Goal: Task Accomplishment & Management: Manage account settings

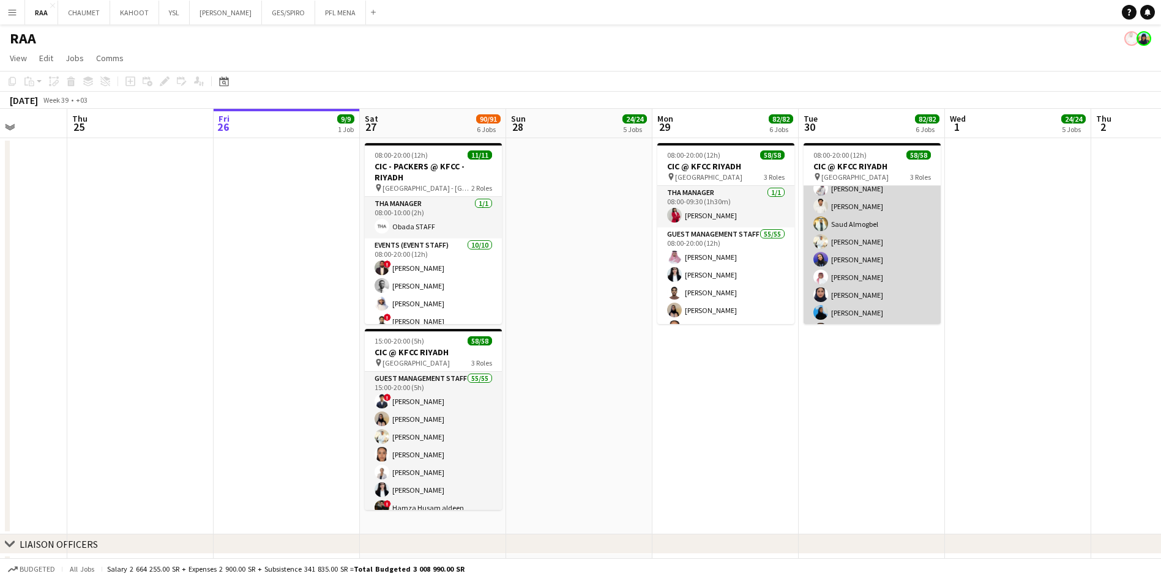
click at [846, 231] on app-card-role "Guest Management Staff 55/55 08:00-20:00 (12h) ! [PERSON_NAME] Bandar ! [PERSON…" at bounding box center [871, 482] width 137 height 1000
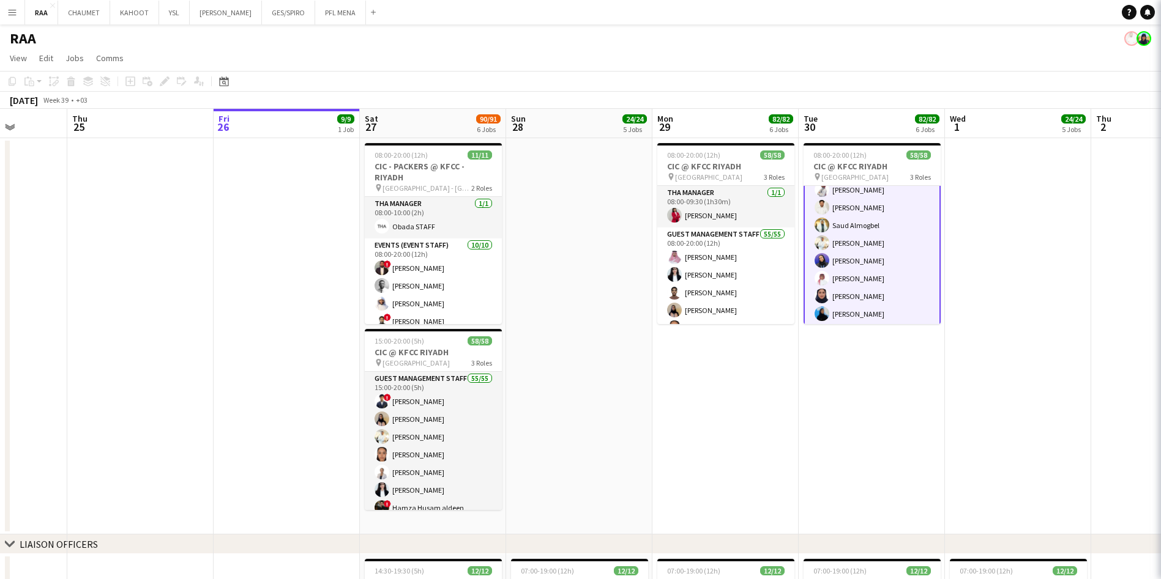
scroll to position [247, 0]
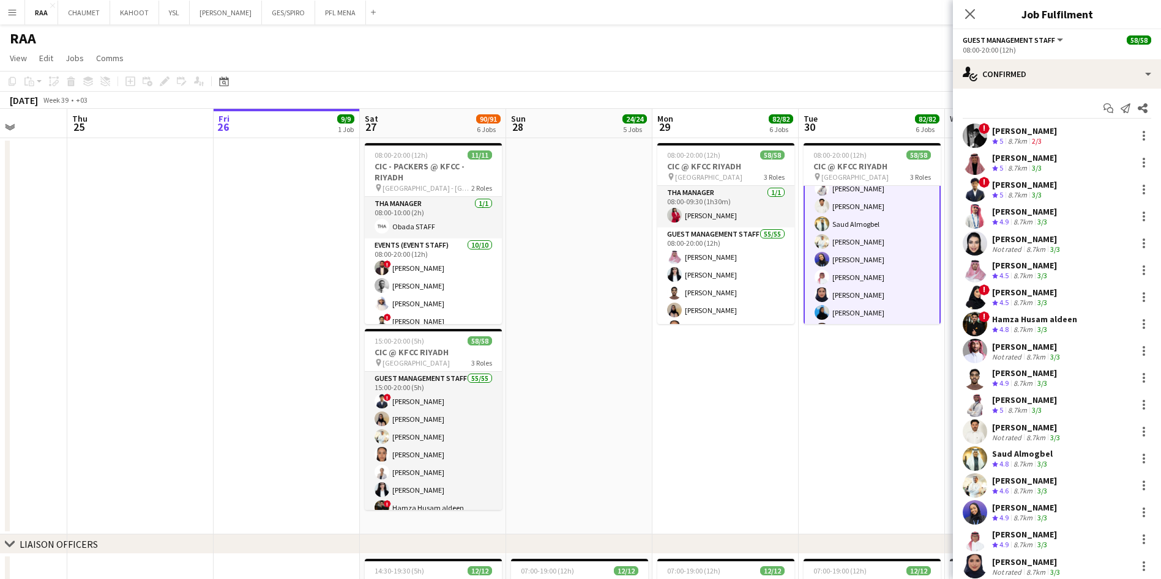
click at [1023, 483] on div "[PERSON_NAME]" at bounding box center [1024, 480] width 65 height 11
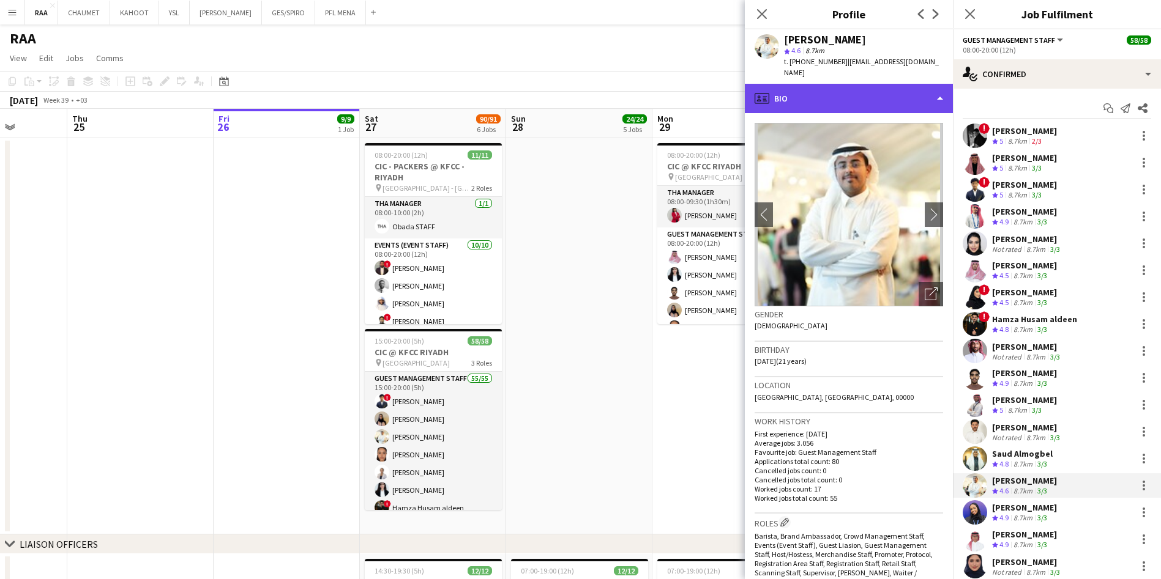
click at [839, 84] on div "profile Bio" at bounding box center [849, 98] width 208 height 29
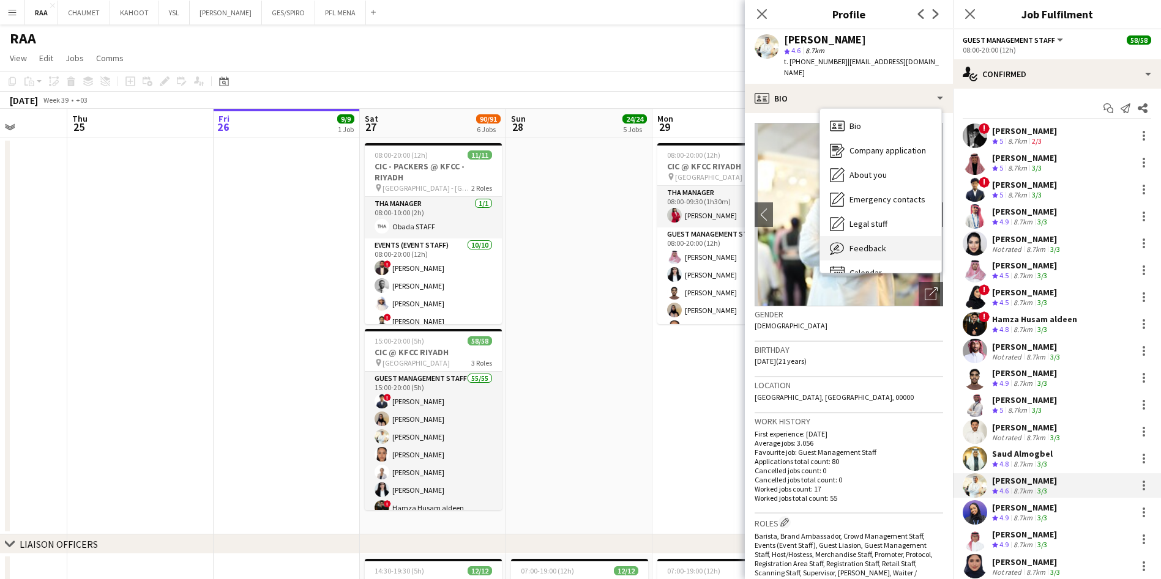
click at [886, 240] on div "Feedback Feedback" at bounding box center [880, 248] width 121 height 24
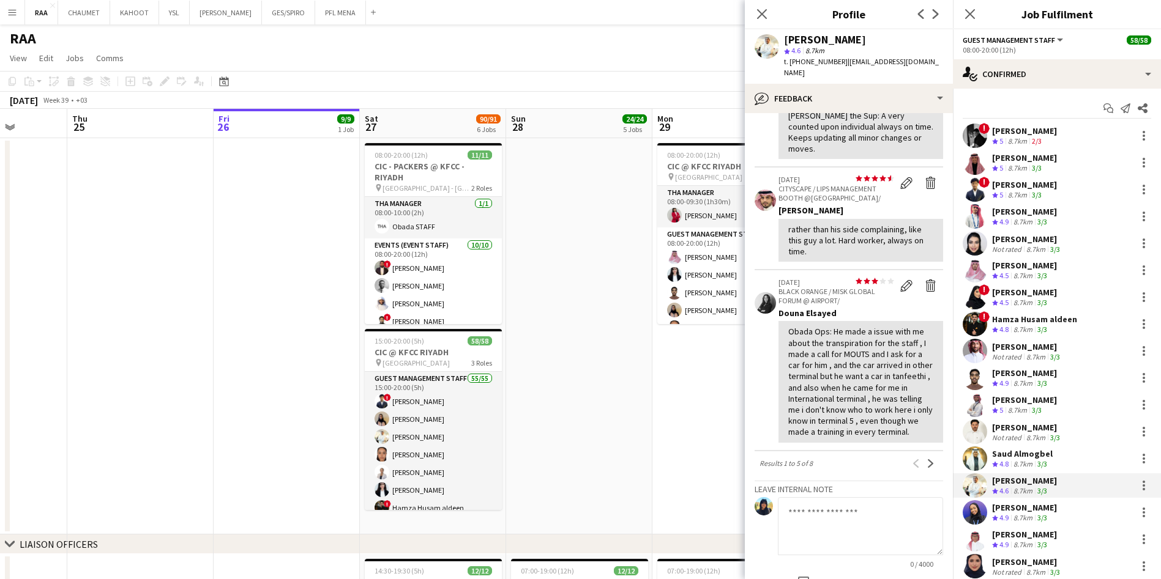
scroll to position [519, 0]
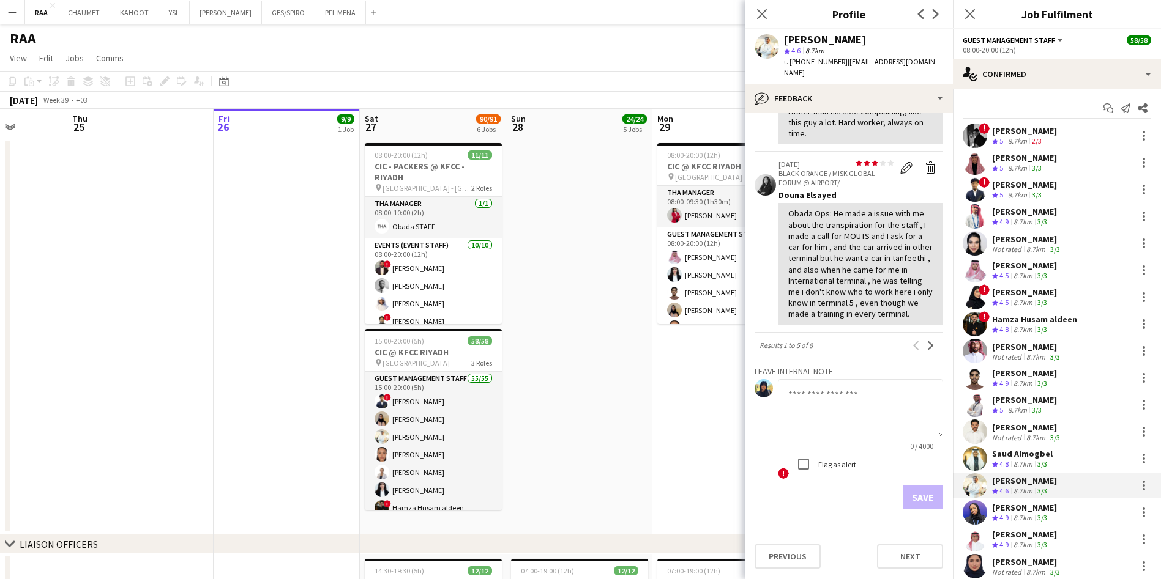
click at [830, 401] on textarea at bounding box center [860, 408] width 165 height 58
drag, startPoint x: 787, startPoint y: 393, endPoint x: 908, endPoint y: 406, distance: 122.5
click at [908, 406] on textarea at bounding box center [860, 408] width 165 height 58
drag, startPoint x: 905, startPoint y: 406, endPoint x: 771, endPoint y: 403, distance: 134.0
click at [771, 403] on div "0 / 4000 ! Flag as alert" at bounding box center [848, 430] width 188 height 102
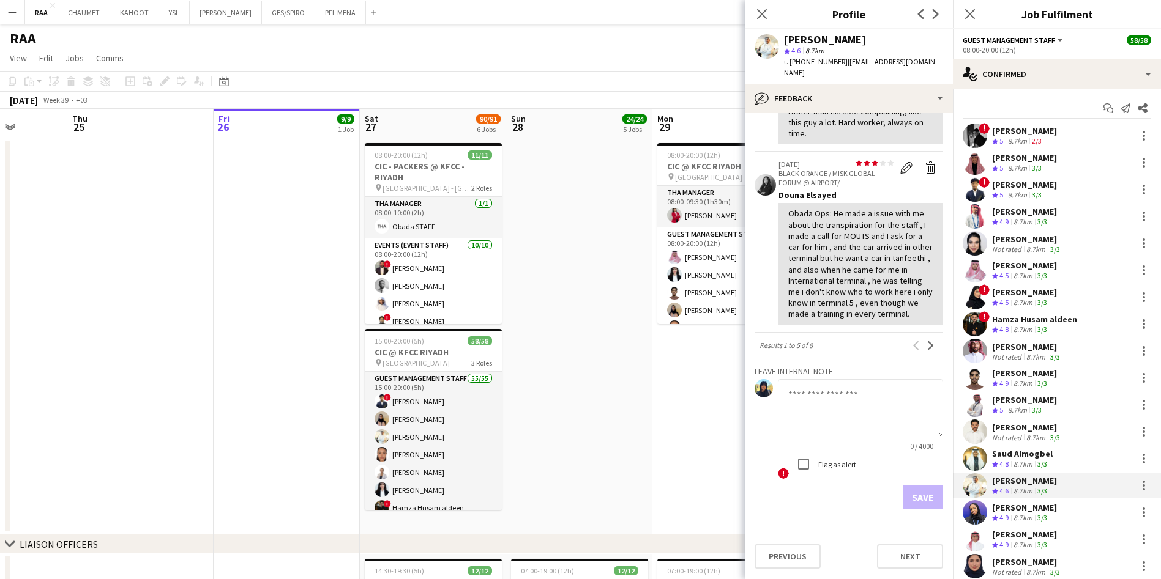
drag, startPoint x: 790, startPoint y: 395, endPoint x: 886, endPoint y: 403, distance: 96.3
click at [886, 403] on textarea at bounding box center [860, 408] width 165 height 58
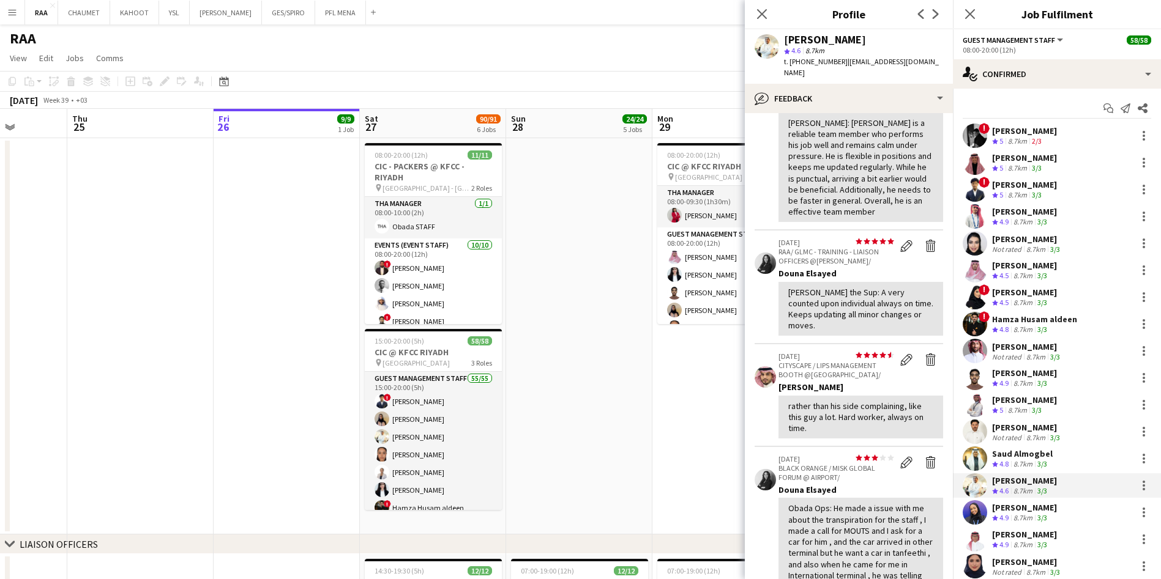
scroll to position [0, 0]
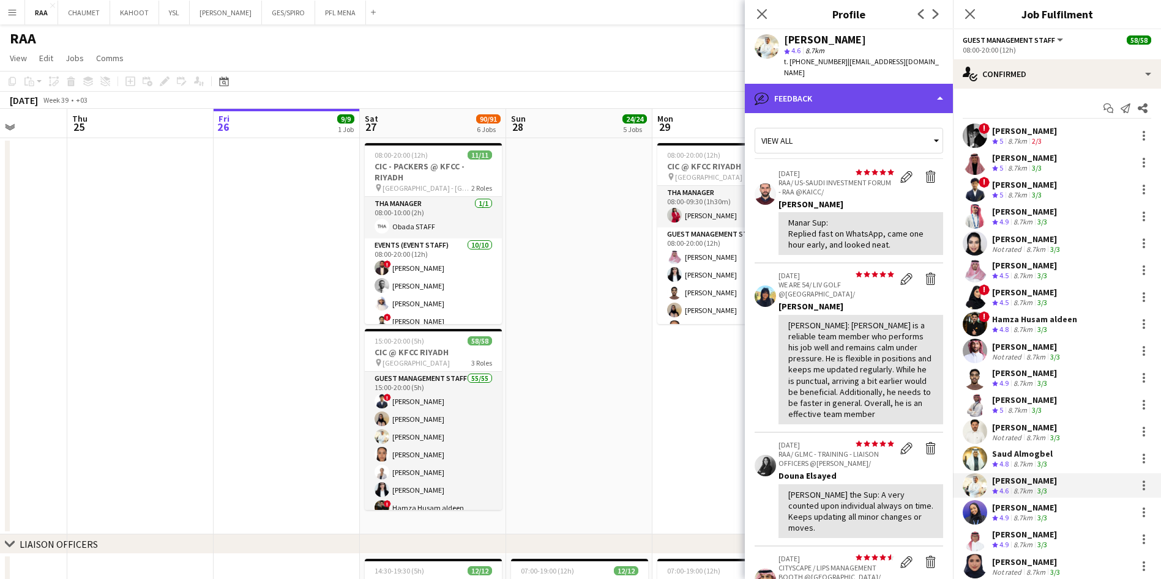
click at [847, 84] on div "bubble-pencil Feedback" at bounding box center [849, 98] width 208 height 29
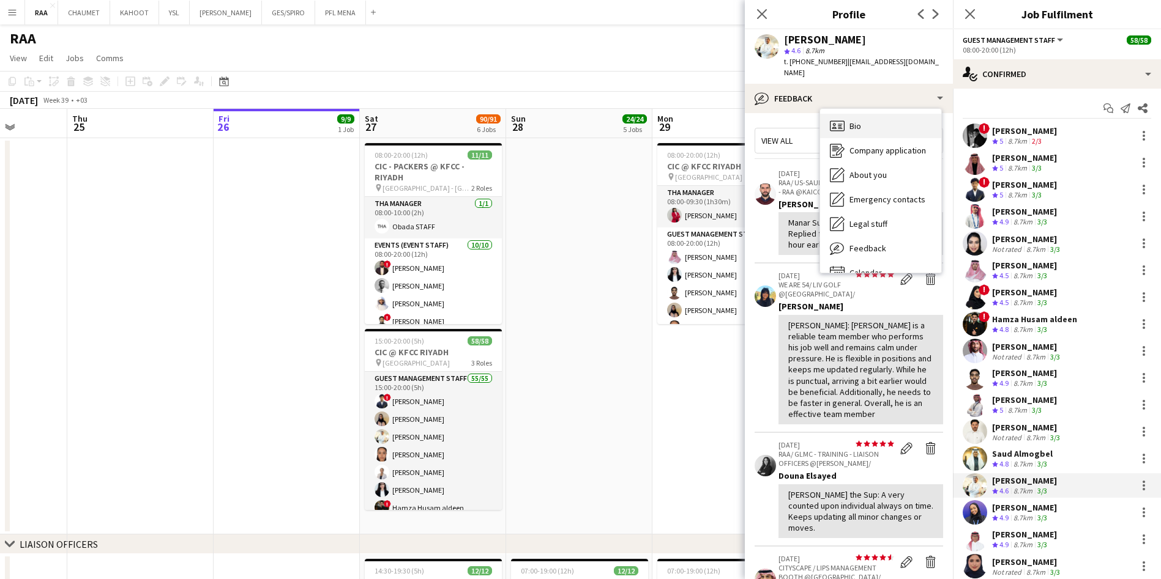
click at [873, 114] on div "Bio Bio" at bounding box center [880, 126] width 121 height 24
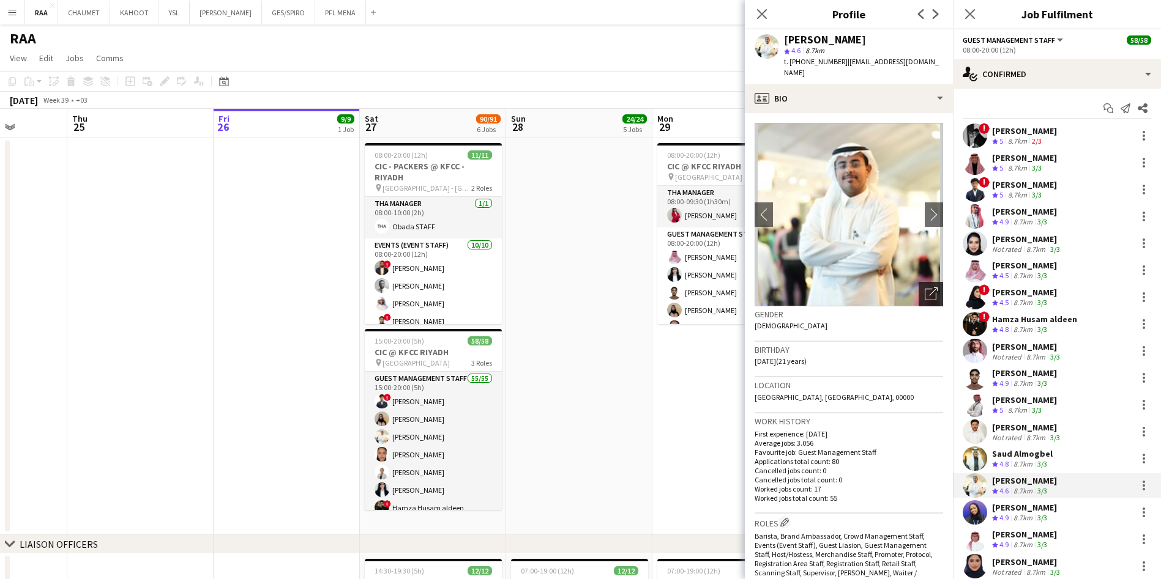
click at [929, 288] on icon at bounding box center [933, 292] width 9 height 9
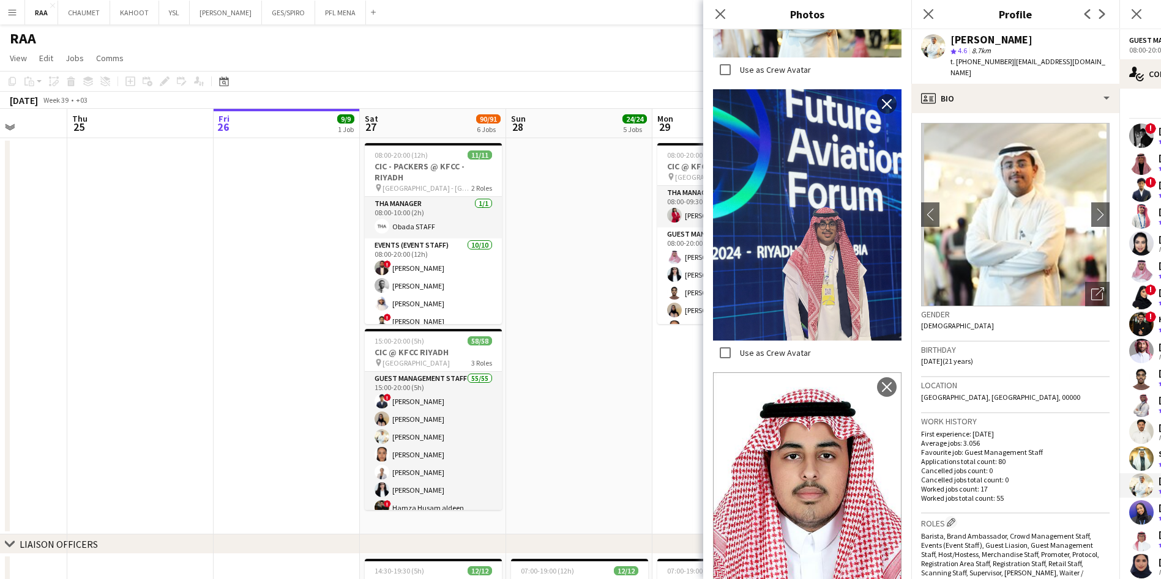
scroll to position [370, 0]
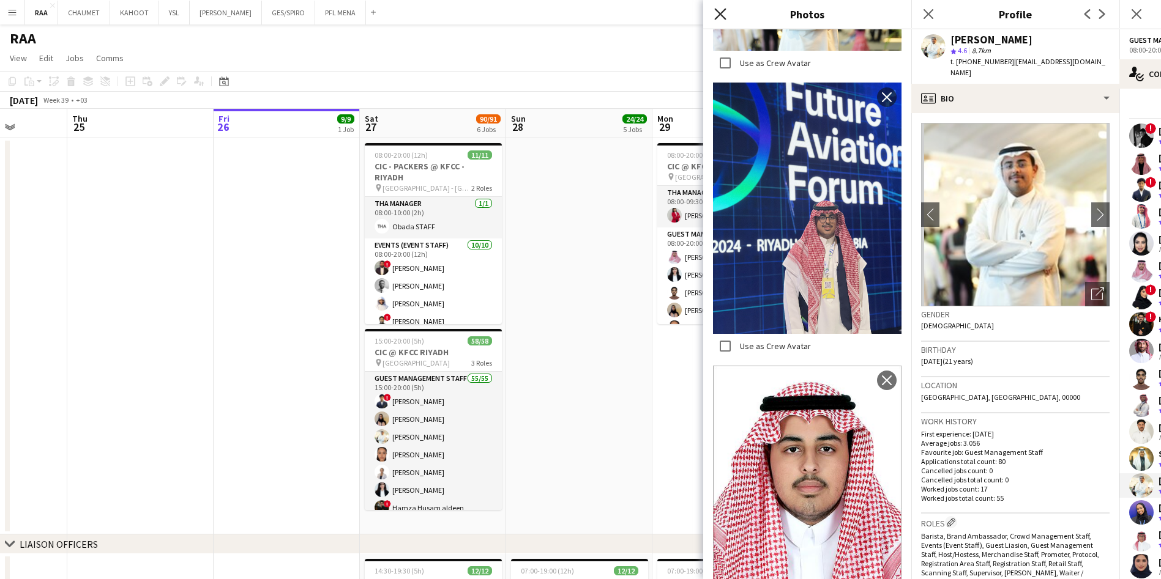
click at [723, 10] on icon at bounding box center [720, 14] width 12 height 12
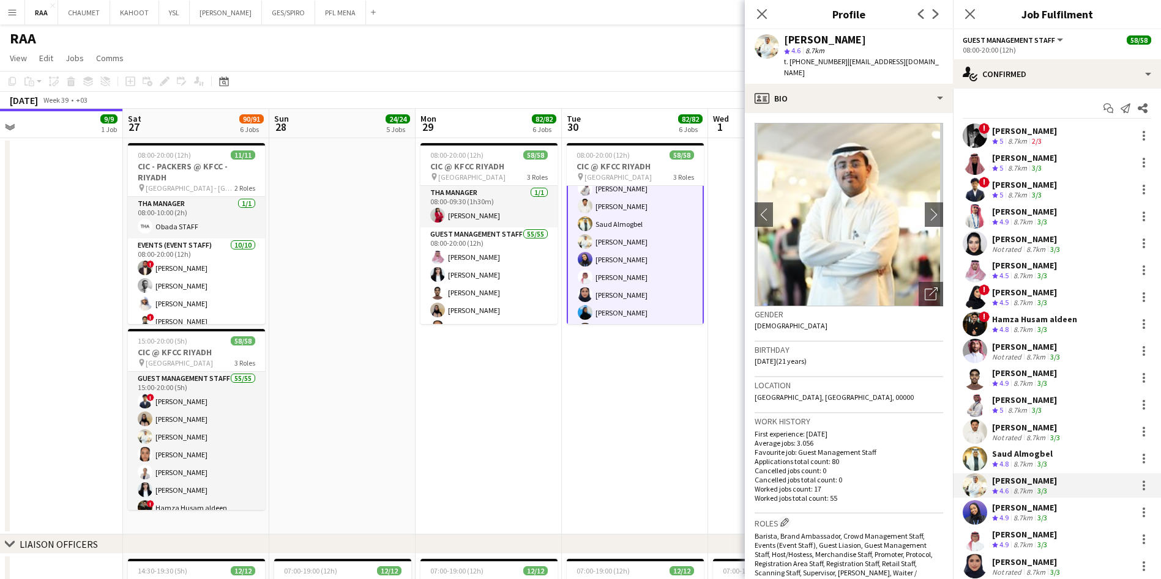
scroll to position [0, 620]
